Goal: Find specific page/section: Find specific page/section

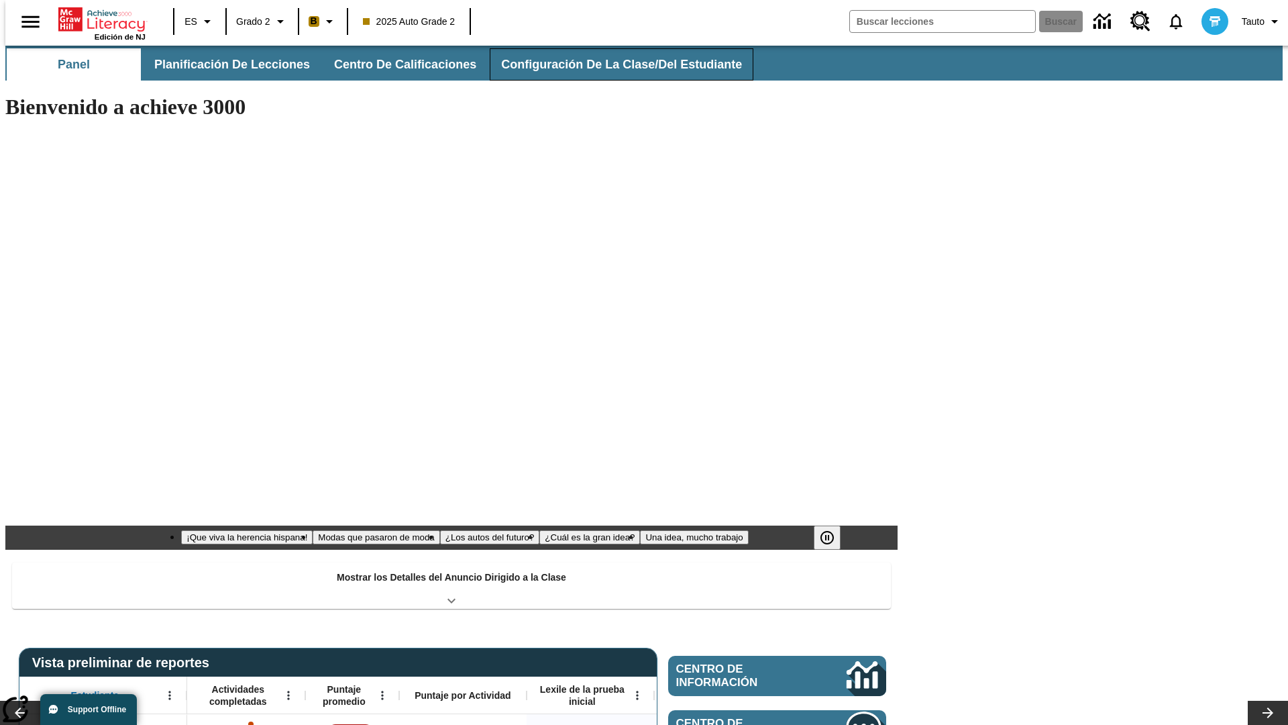
click at [607, 64] on button "Configuración de la clase/del estudiante" at bounding box center [622, 64] width 264 height 32
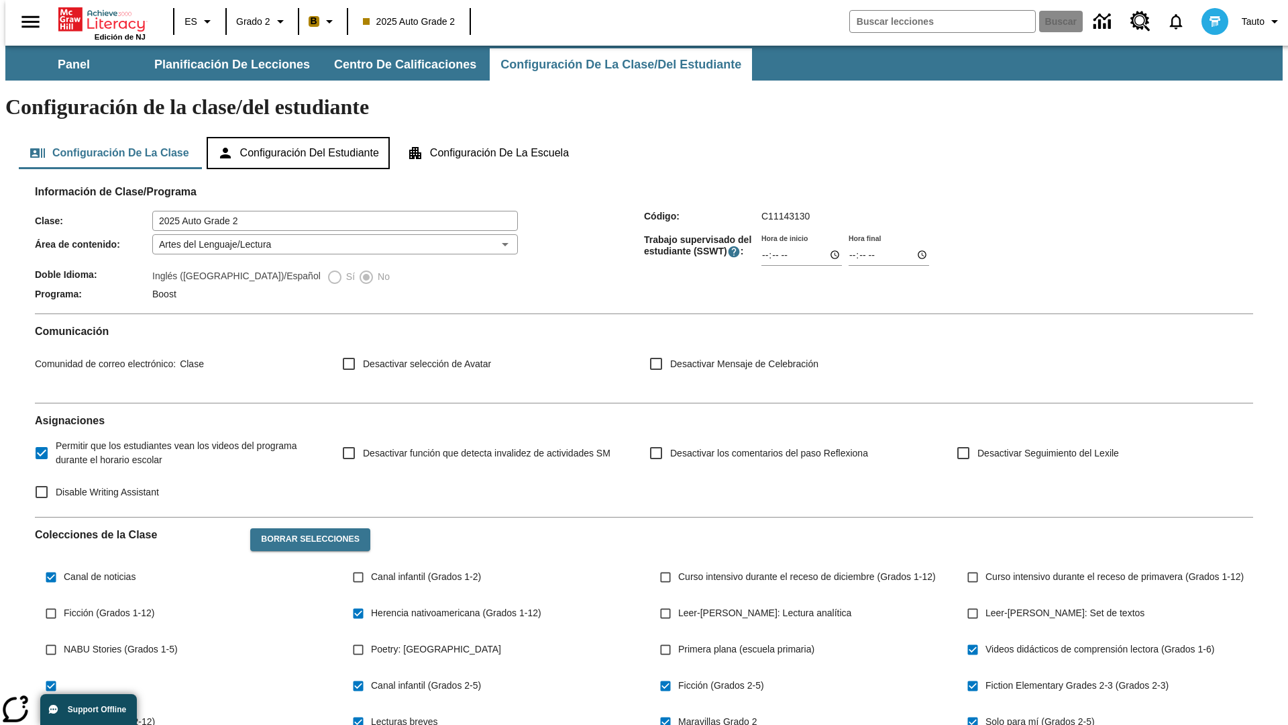
click at [299, 137] on button "Configuración del estudiante" at bounding box center [298, 153] width 183 height 32
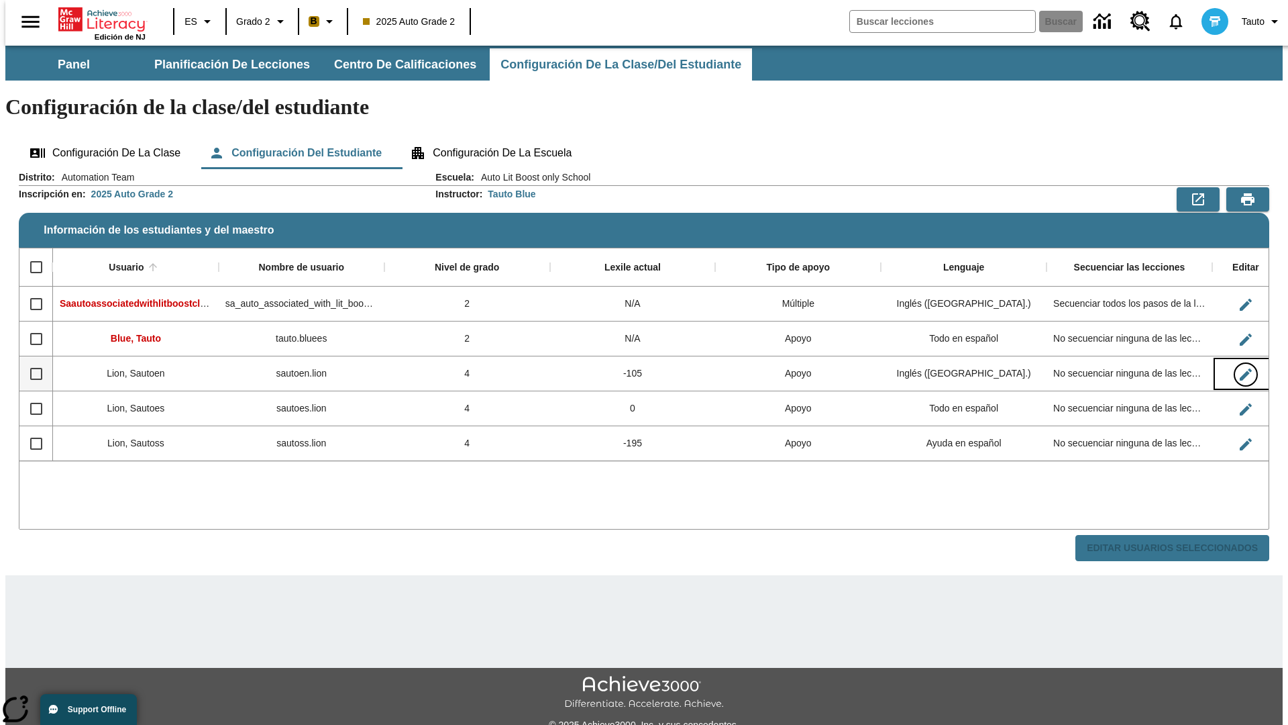
click at [1240, 368] on icon "Editar Usuario" at bounding box center [1246, 374] width 12 height 12
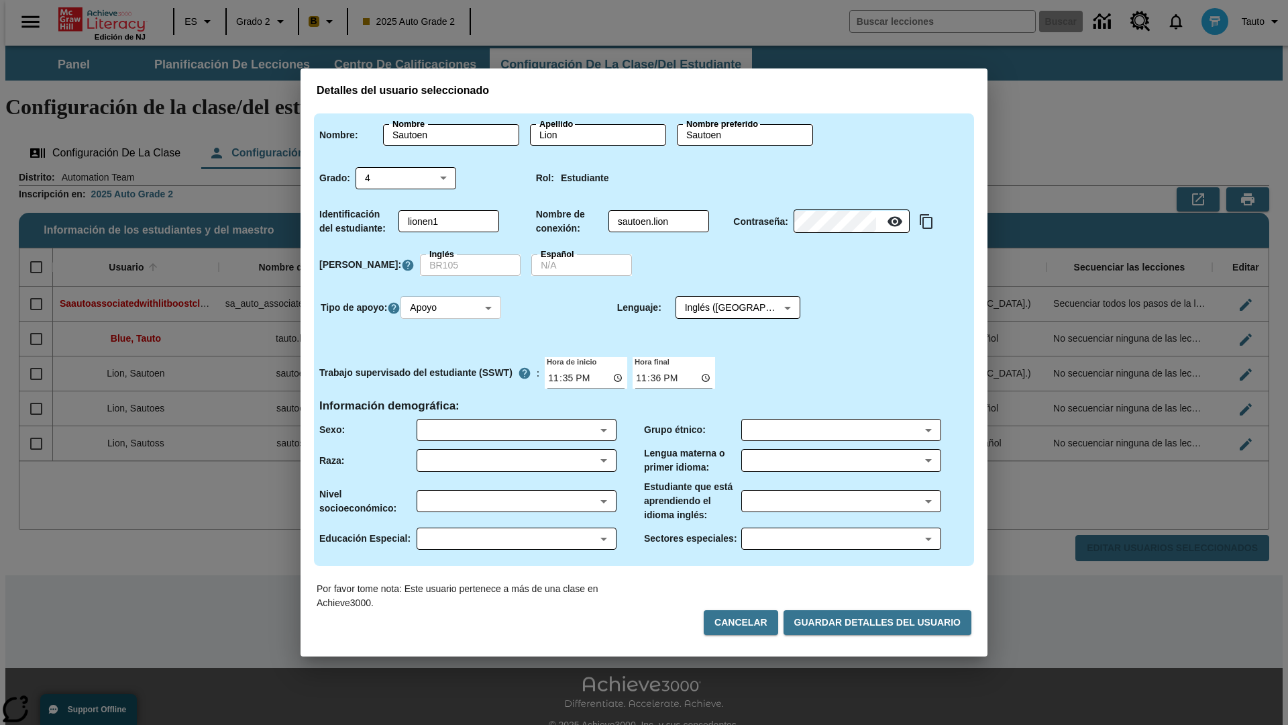
click at [453, 307] on body "Saltar al contenido principal Edición de NJ ES Grado 2 B 2025 Auto Grade 2 Busc…" at bounding box center [643, 400] width 1277 height 708
click at [453, 357] on li "Apoyo" at bounding box center [453, 357] width 101 height 22
click at [725, 307] on body "Saltar al contenido principal Edición de NJ ES Grado 2 B 2025 Auto Grade 2 Busc…" at bounding box center [643, 400] width 1277 height 708
click at [453, 307] on body "Saltar al contenido principal Edición de NJ ES Grado 2 B 2025 Auto Grade 2 Busc…" at bounding box center [643, 400] width 1277 height 708
click at [453, 379] on li "Enriquecimiento" at bounding box center [453, 379] width 101 height 22
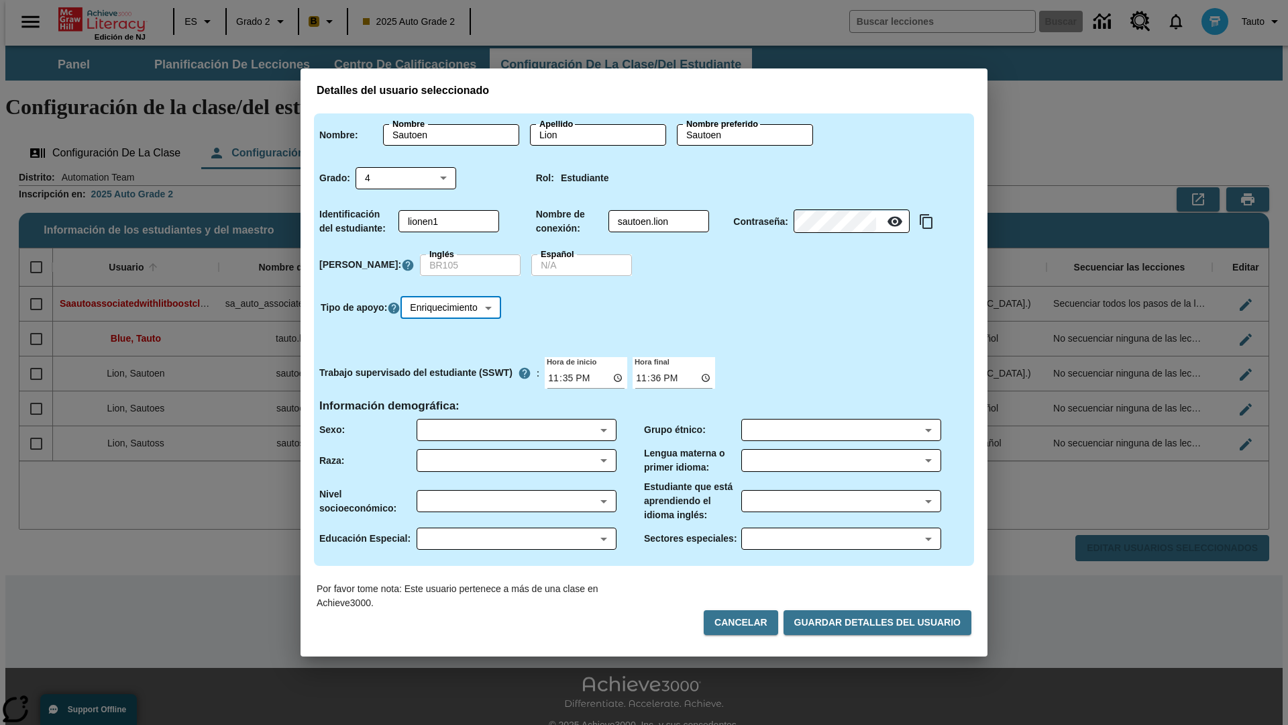
click at [455, 307] on body "Saltar al contenido principal Edición de NJ ES Grado 2 B 2025 Auto Grade 2 Busc…" at bounding box center [643, 400] width 1277 height 708
click at [455, 335] on li "Estándar" at bounding box center [455, 335] width 105 height 22
type input "0"
click at [453, 307] on body "Saltar al contenido principal Edición de NJ ES Grado 2 B 2025 Auto Grade 2 Busc…" at bounding box center [643, 400] width 1277 height 708
